Goal: Task Accomplishment & Management: Manage account settings

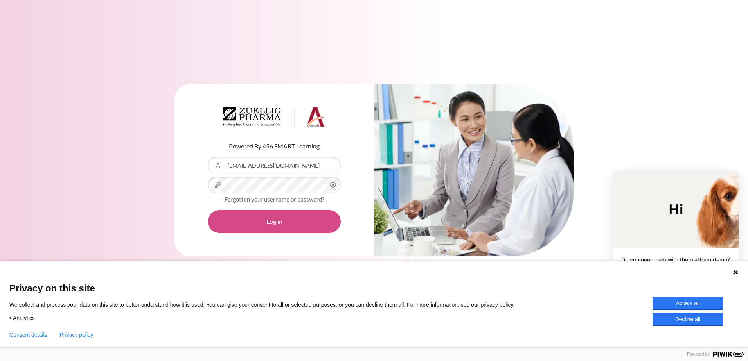
click at [291, 222] on button "Log in" at bounding box center [274, 221] width 133 height 23
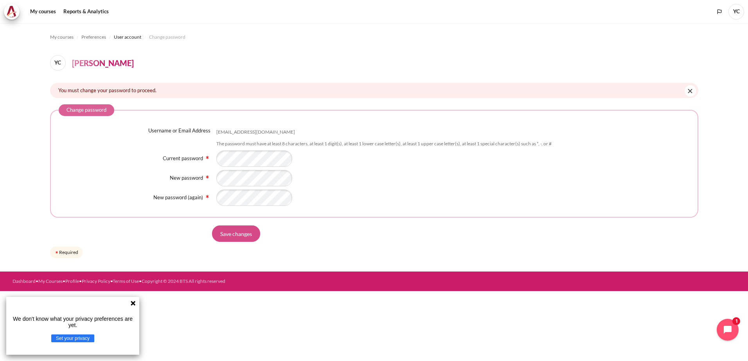
click at [237, 228] on input "Save changes" at bounding box center [236, 234] width 48 height 16
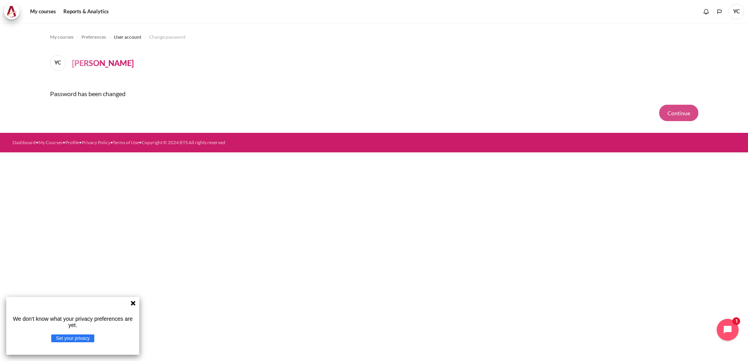
click at [688, 112] on button "Continue" at bounding box center [678, 113] width 39 height 16
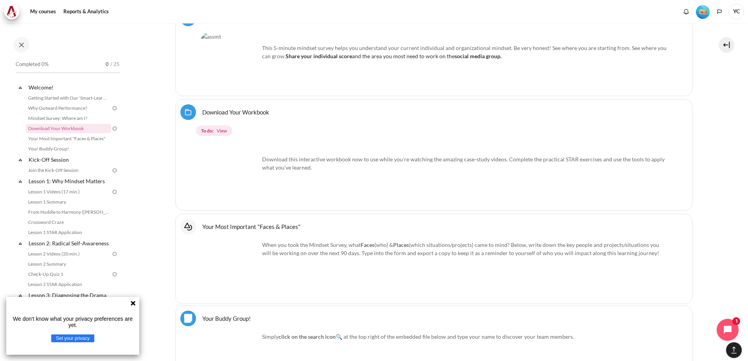
scroll to position [626, 0]
